Goal: Information Seeking & Learning: Learn about a topic

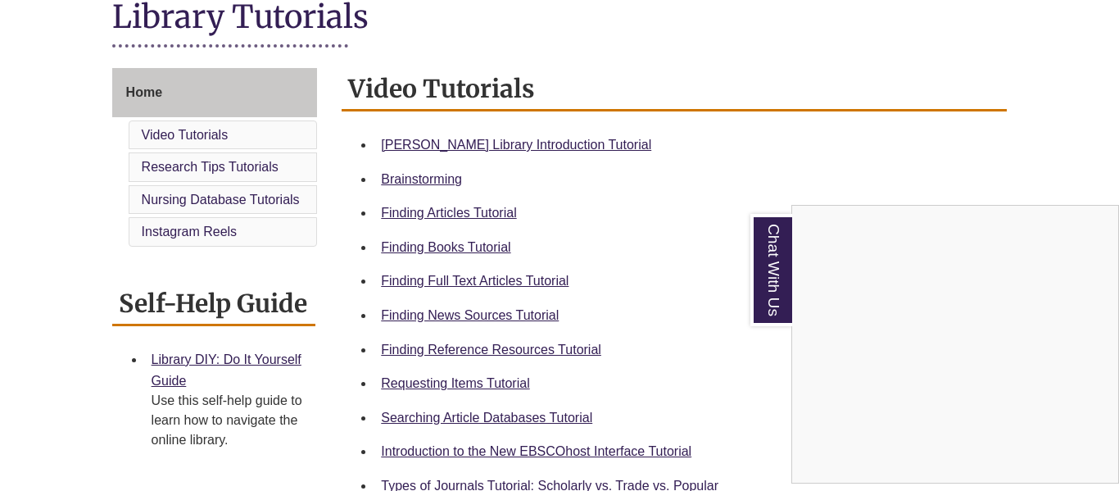
scroll to position [396, 0]
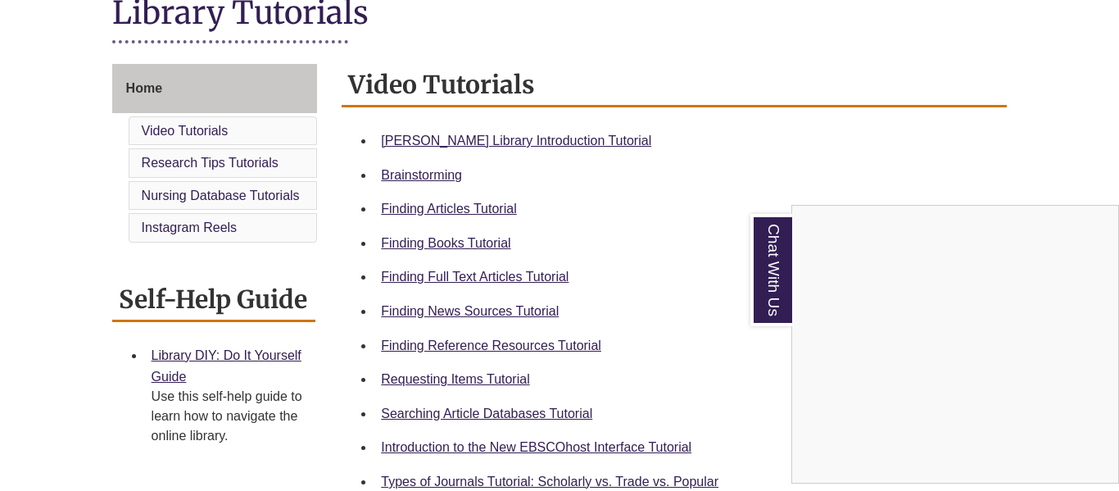
click at [445, 251] on div "Chat With Us" at bounding box center [559, 245] width 1119 height 491
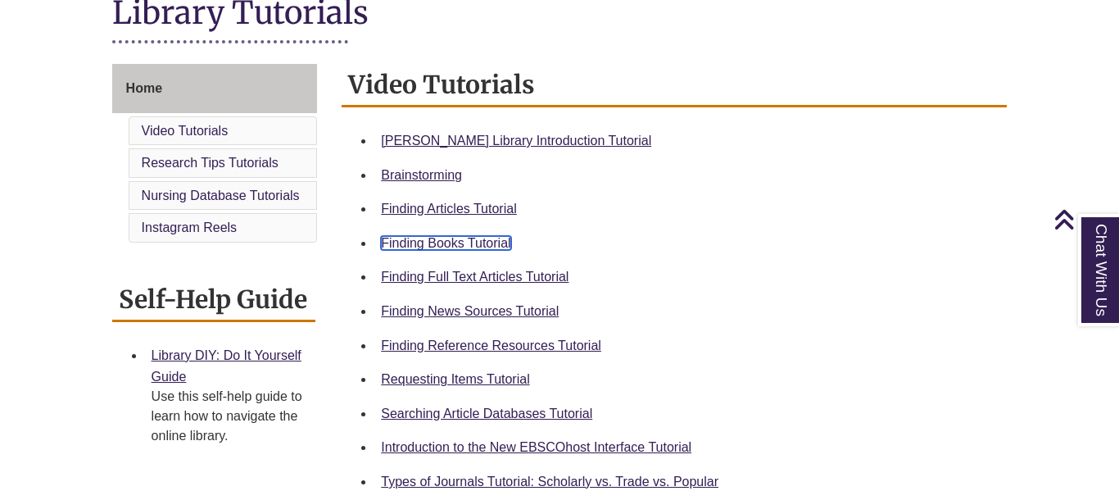
click at [443, 249] on link "Finding Books Tutorial" at bounding box center [445, 243] width 129 height 14
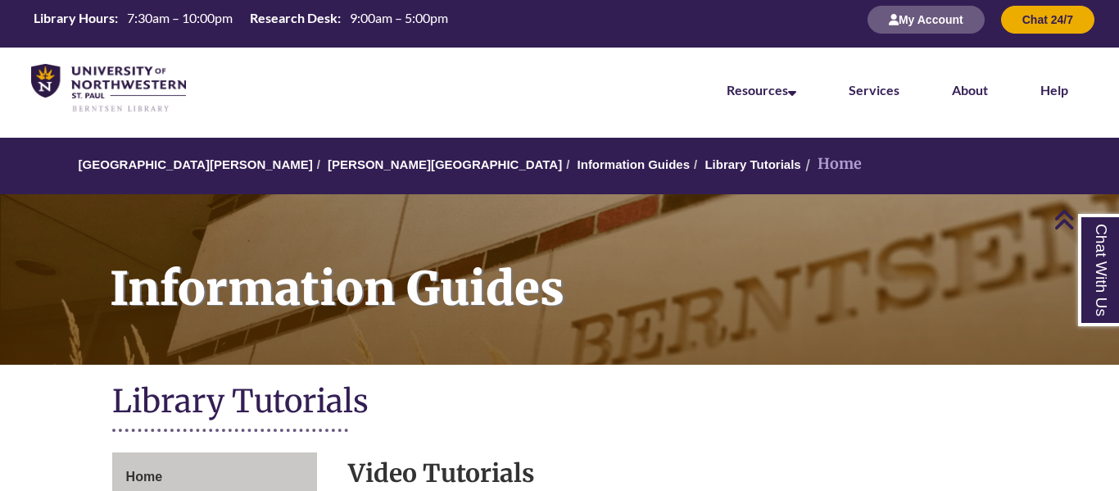
scroll to position [0, 0]
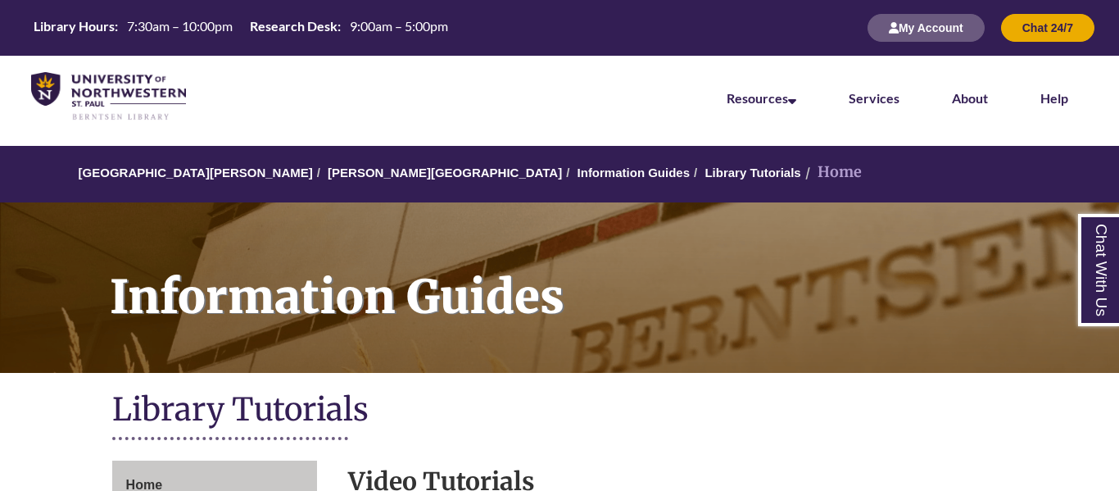
click at [359, 161] on ol "[GEOGRAPHIC_DATA][PERSON_NAME] Library Information Guides Library Tutorials Home" at bounding box center [559, 174] width 1119 height 57
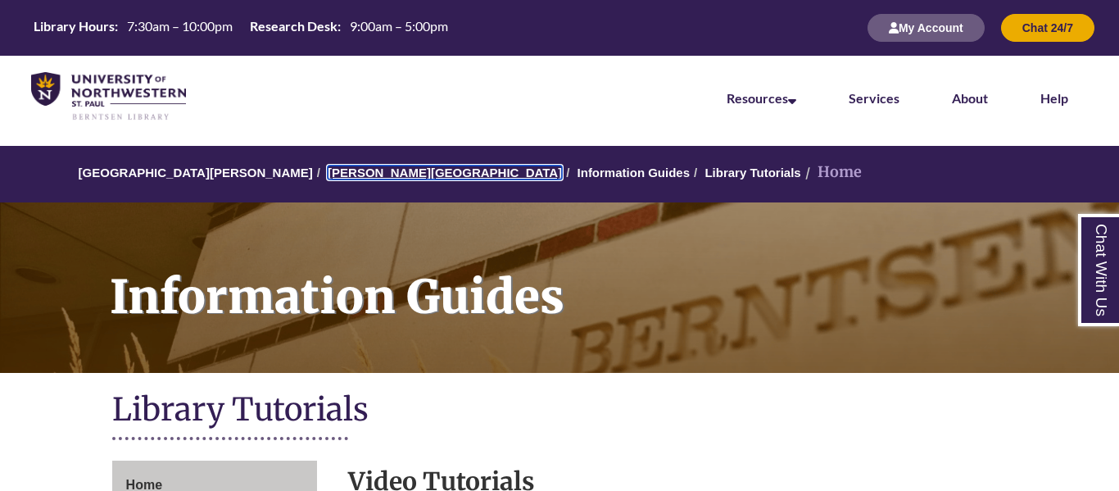
click at [365, 174] on link "[PERSON_NAME][GEOGRAPHIC_DATA]" at bounding box center [445, 172] width 234 height 14
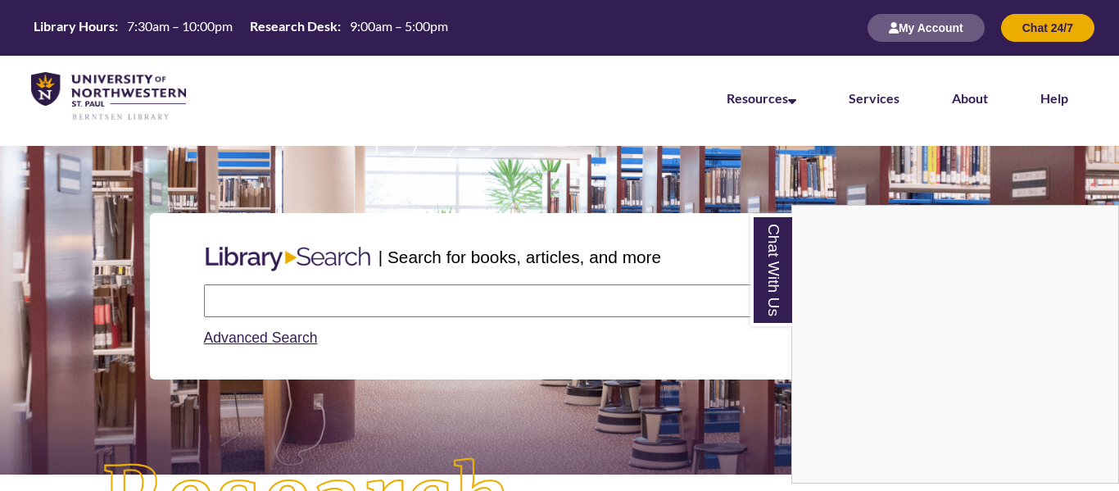
click at [556, 291] on div "Chat With Us" at bounding box center [559, 245] width 1119 height 491
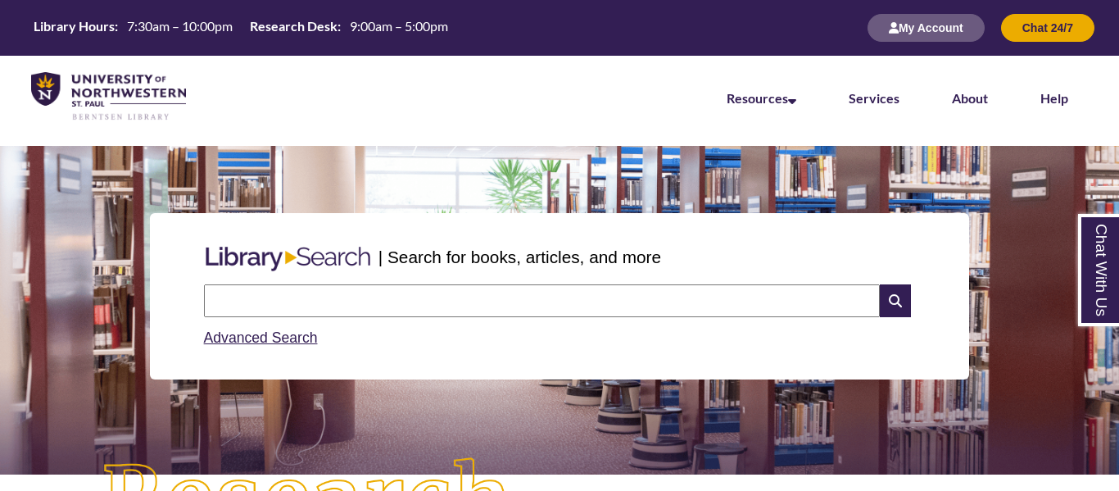
click at [559, 298] on input "text" at bounding box center [542, 300] width 676 height 33
type input "**********"
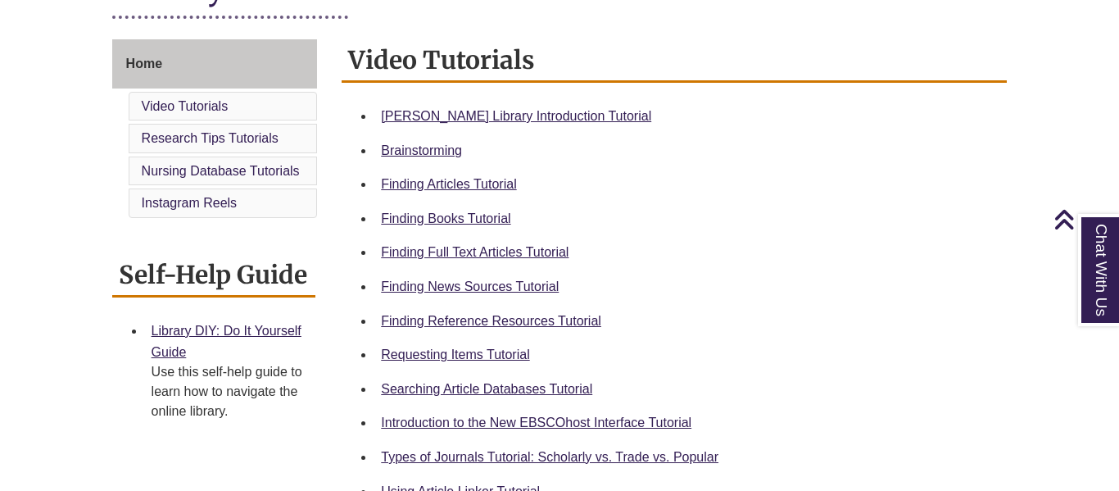
scroll to position [425, 0]
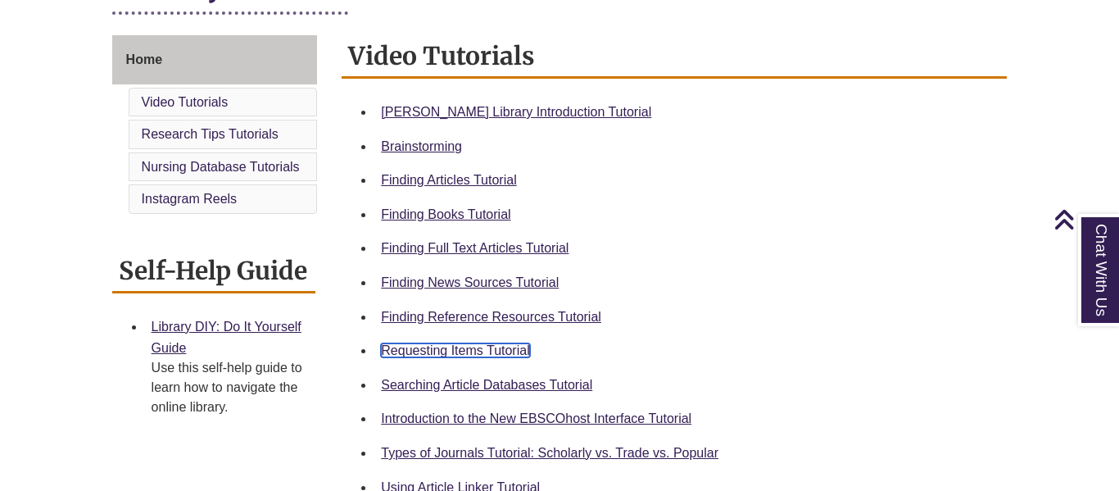
click at [503, 347] on link "Requesting Items Tutorial" at bounding box center [455, 350] width 148 height 14
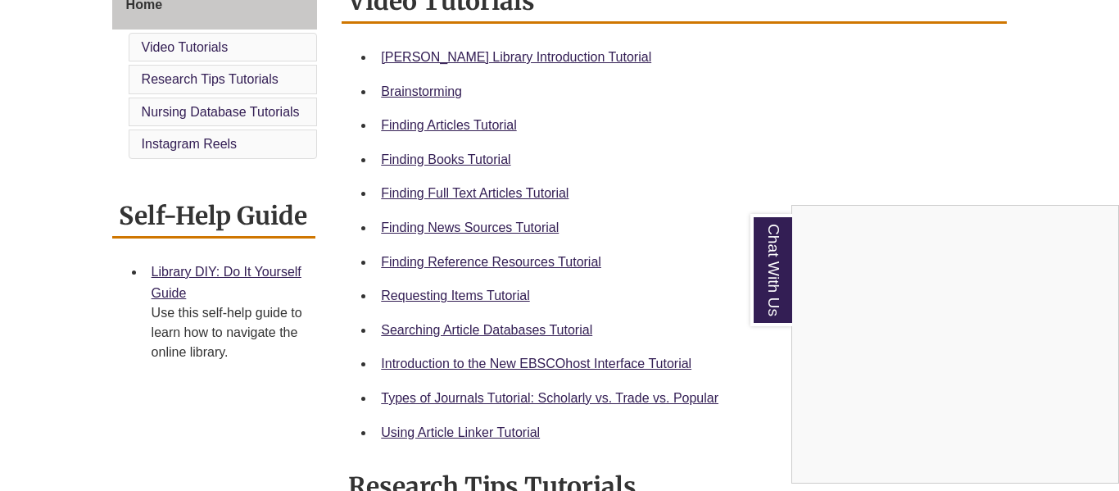
scroll to position [490, 0]
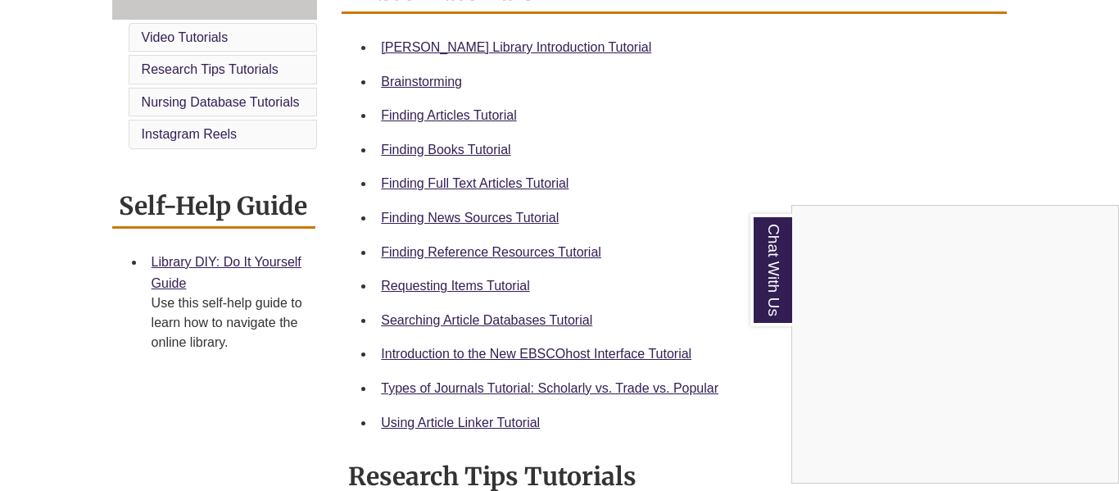
click at [643, 384] on div "Chat With Us" at bounding box center [559, 245] width 1119 height 491
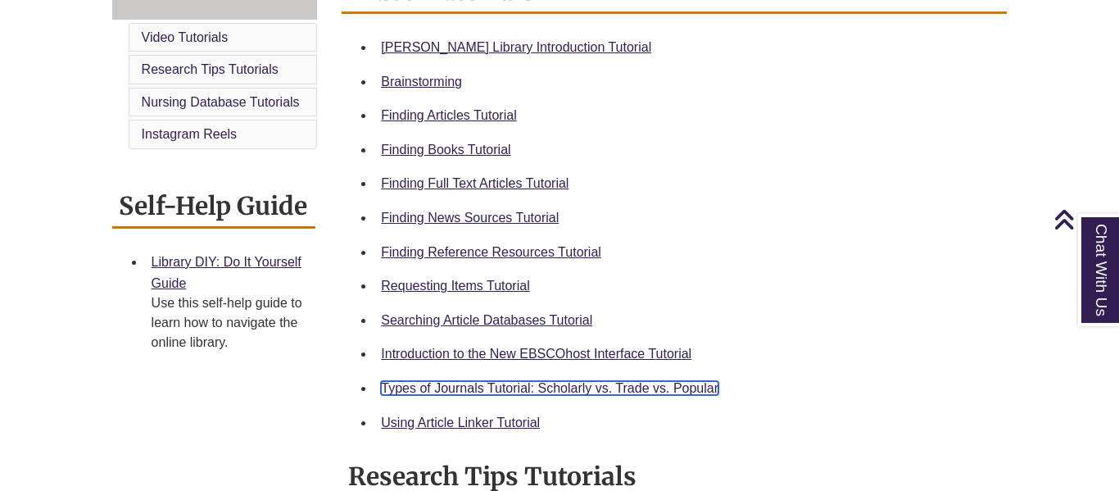
click at [644, 385] on link "Types of Journals Tutorial: Scholarly vs. Trade vs. Popular" at bounding box center [549, 388] width 337 height 14
